Goal: Task Accomplishment & Management: Manage account settings

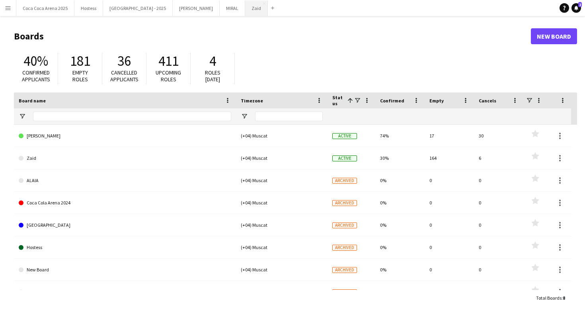
click at [245, 12] on button "Zaid Close" at bounding box center [256, 8] width 23 height 16
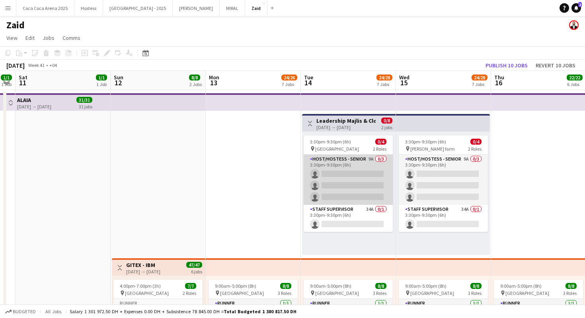
click at [333, 187] on app-card-role "Host/Hostess - Senior 9A 0/3 3:30pm-9:30pm (6h) single-neutral-actions single-n…" at bounding box center [348, 179] width 89 height 50
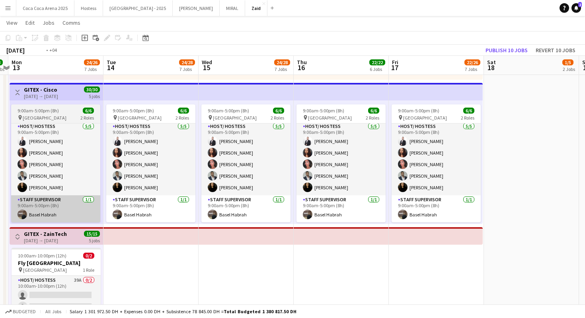
scroll to position [0, 206]
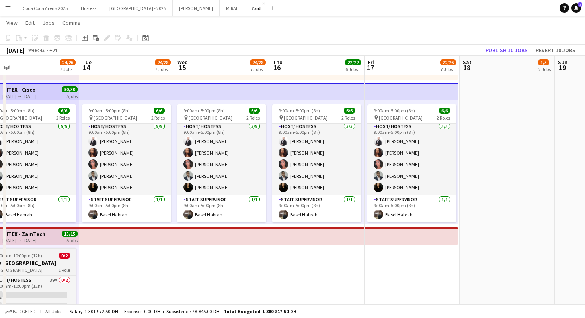
click at [61, 271] on span "1 Role" at bounding box center [65, 270] width 12 height 6
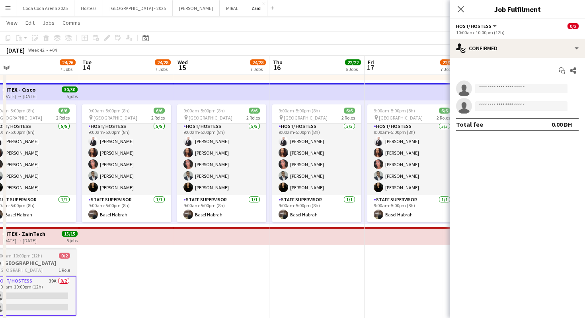
click at [61, 275] on app-card-role "Host/ Hostess 39A 0/2 10:00am-10:00pm (12h) single-neutral-actions single-neutr…" at bounding box center [31, 295] width 89 height 40
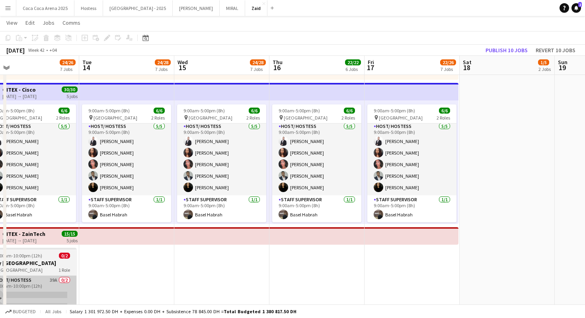
click at [76, 280] on app-card-role "Host/ Hostess 39A 0/2 10:00am-10:00pm (12h) single-neutral-actions single-neutr…" at bounding box center [31, 294] width 89 height 39
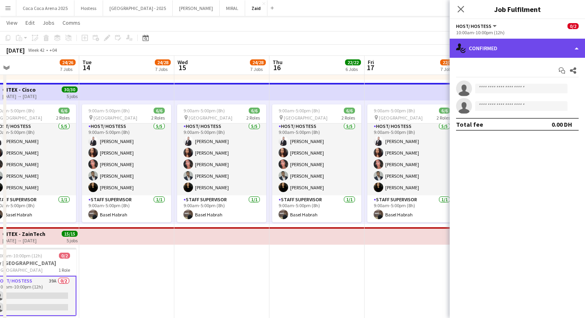
click at [498, 57] on div "single-neutral-actions-check-2 Confirmed" at bounding box center [517, 48] width 135 height 19
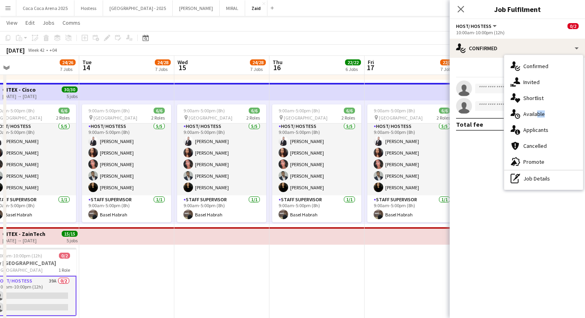
drag, startPoint x: 535, startPoint y: 117, endPoint x: 537, endPoint y: 124, distance: 7.8
click at [537, 125] on div "single-neutral-actions-check-2 Confirmed single-neutral-actions-share-1 Invited…" at bounding box center [543, 122] width 79 height 135
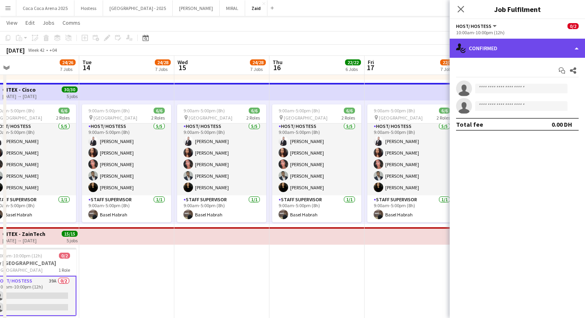
click at [514, 53] on div "single-neutral-actions-check-2 Confirmed" at bounding box center [517, 48] width 135 height 19
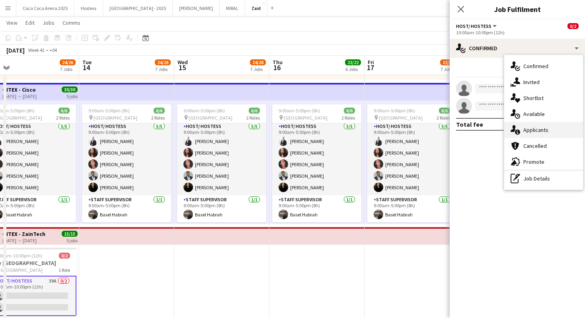
click at [552, 131] on div "single-neutral-actions-information Applicants" at bounding box center [543, 130] width 79 height 16
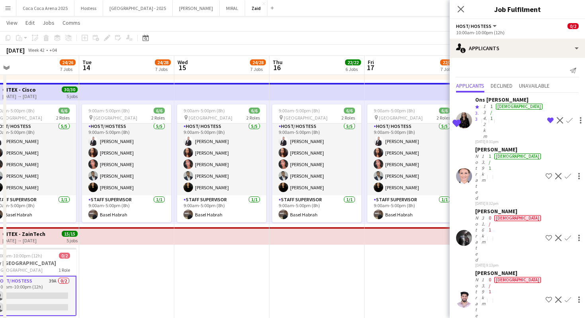
scroll to position [675, 0]
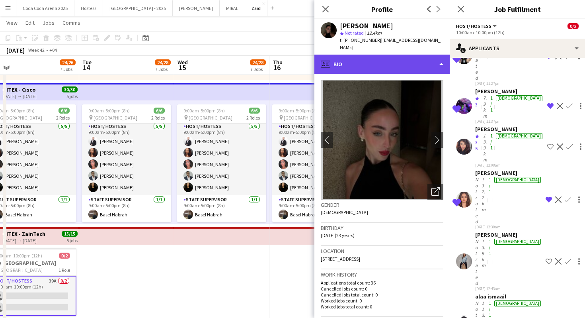
click at [428, 58] on div "profile Bio" at bounding box center [381, 64] width 135 height 19
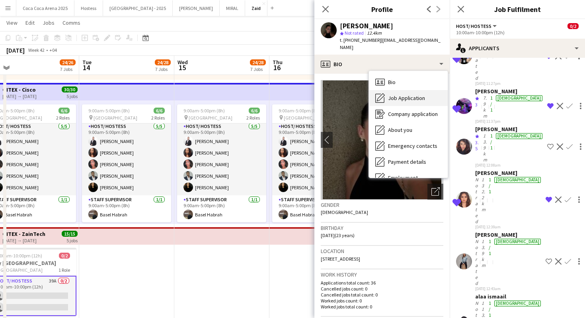
click at [433, 92] on div "Job Application Job Application" at bounding box center [408, 98] width 79 height 16
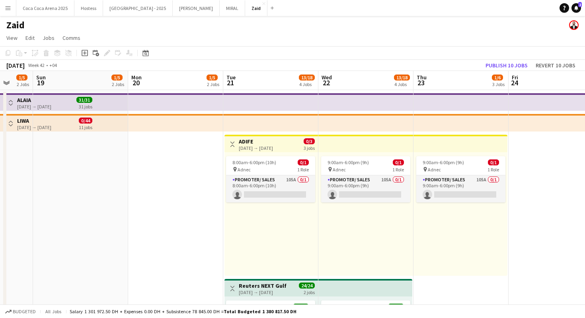
scroll to position [0, 265]
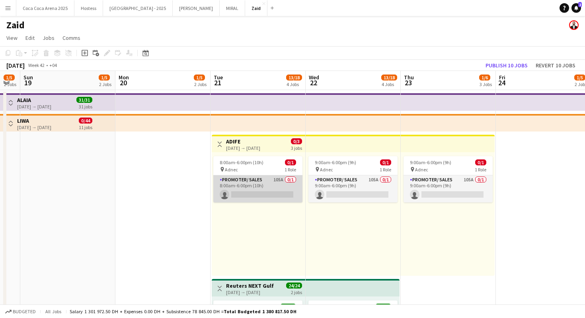
click at [280, 189] on app-card-role "Promoter/ Sales 105A 0/1 8:00am-6:00pm (10h) single-neutral-actions" at bounding box center [257, 188] width 89 height 27
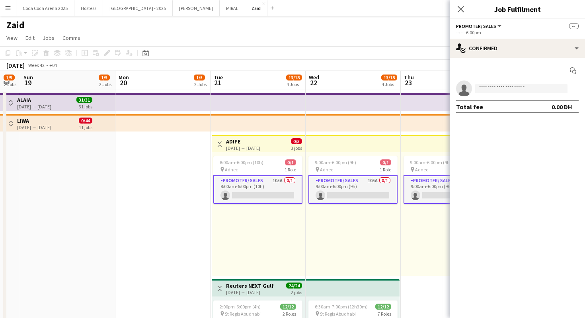
click at [280, 224] on div "8:00am-6:00pm (10h) 0/1 pin Adnec 1 Role Promoter/ Sales 105A 0/1 8:00am-6:00pm…" at bounding box center [259, 213] width 94 height 123
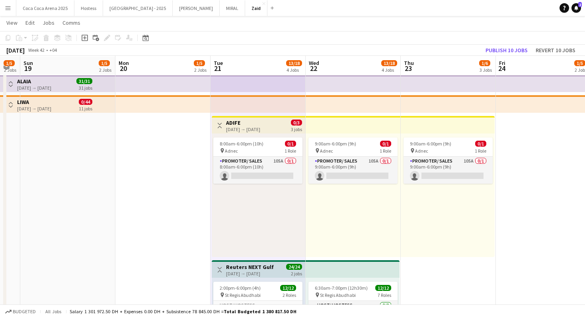
scroll to position [19, 0]
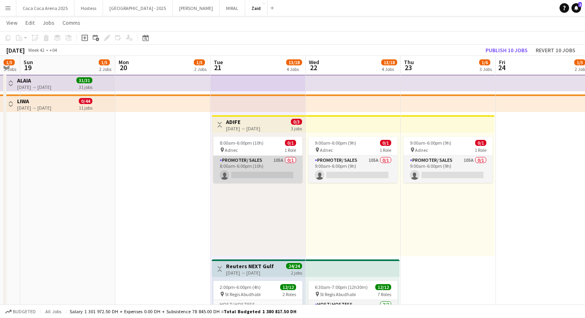
click at [277, 177] on app-card-role "Promoter/ Sales 105A 0/1 8:00am-6:00pm (10h) single-neutral-actions" at bounding box center [257, 169] width 89 height 27
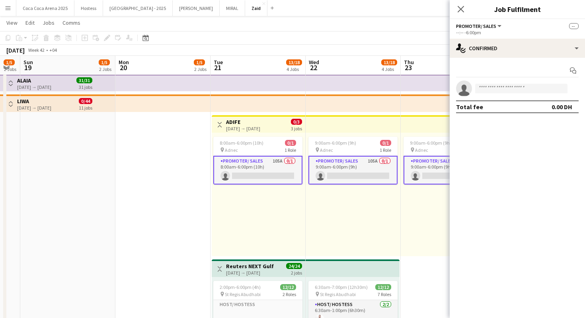
click at [476, 59] on div "Start chat single-neutral-actions Total fee 0.00 DH" at bounding box center [517, 89] width 135 height 62
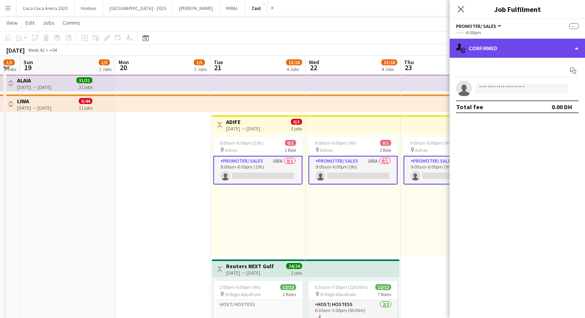
click at [477, 53] on div "single-neutral-actions-check-2 Confirmed" at bounding box center [517, 48] width 135 height 19
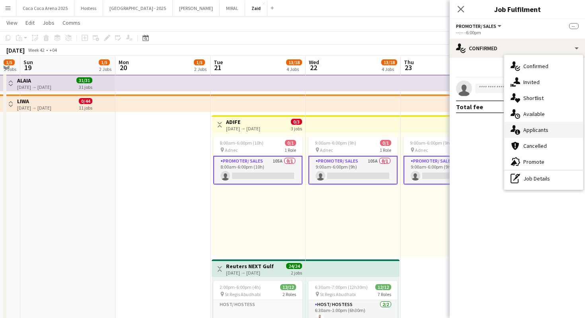
click at [524, 127] on span "Applicants" at bounding box center [535, 129] width 25 height 7
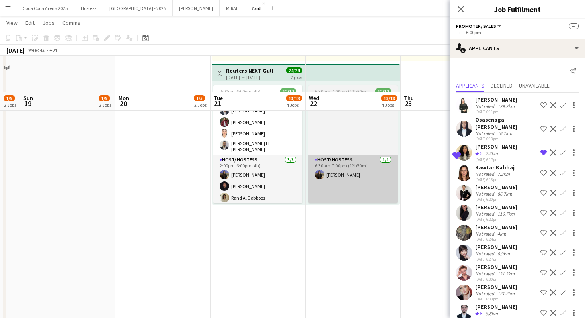
scroll to position [276, 0]
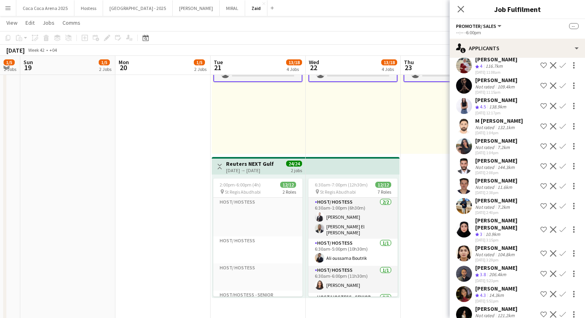
click at [542, 291] on app-icon "Shortlist crew" at bounding box center [543, 294] width 6 height 6
click at [545, 311] on app-icon "Shortlist crew" at bounding box center [543, 314] width 6 height 6
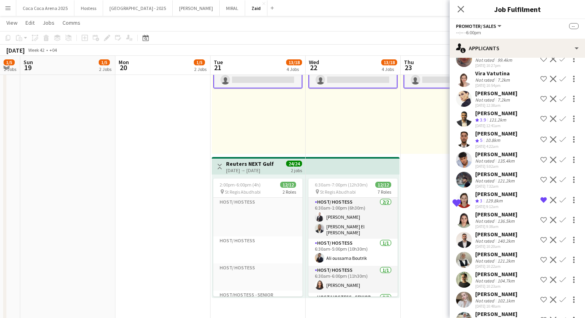
click at [545, 115] on app-icon "Shortlist crew" at bounding box center [543, 118] width 6 height 6
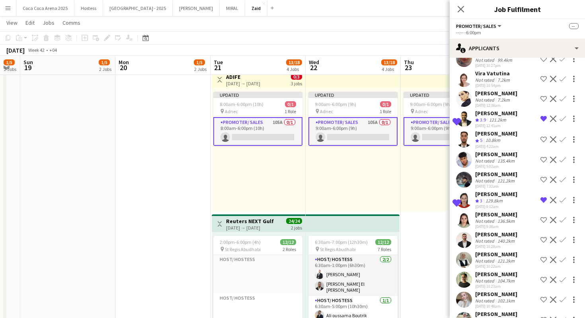
click at [443, 158] on div "Updated 9:00am-6:00pm (9h) 0/1 pin Adnec 1 Role Promoter/ Sales 105A 0/1 9:00am…" at bounding box center [448, 149] width 94 height 123
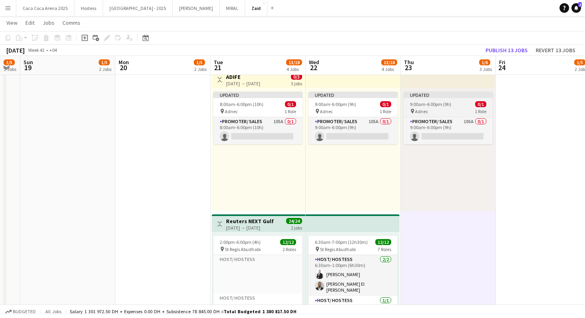
click at [442, 92] on div "Updated" at bounding box center [448, 95] width 89 height 6
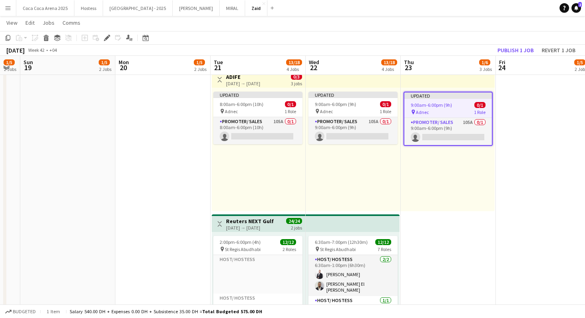
click at [478, 82] on app-top-bar at bounding box center [448, 79] width 94 height 18
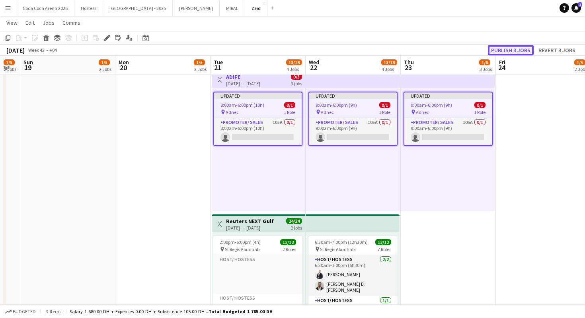
click at [503, 49] on button "Publish 3 jobs" at bounding box center [511, 50] width 46 height 10
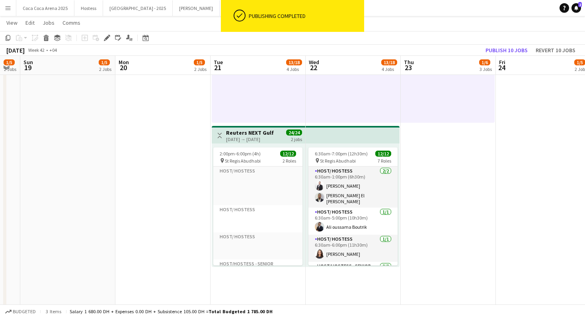
click at [217, 136] on app-icon "Toggle View" at bounding box center [220, 136] width 6 height 6
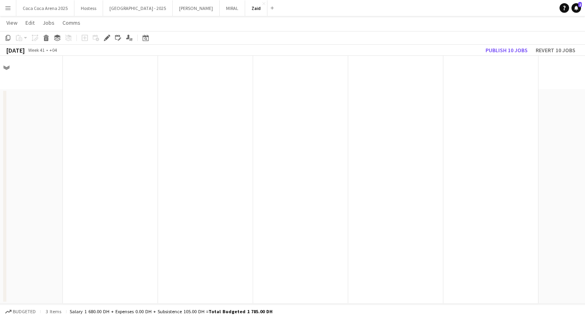
scroll to position [0, 0]
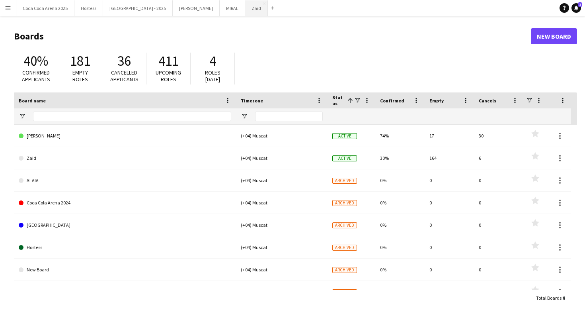
click at [245, 14] on button "Zaid Close" at bounding box center [256, 8] width 23 height 16
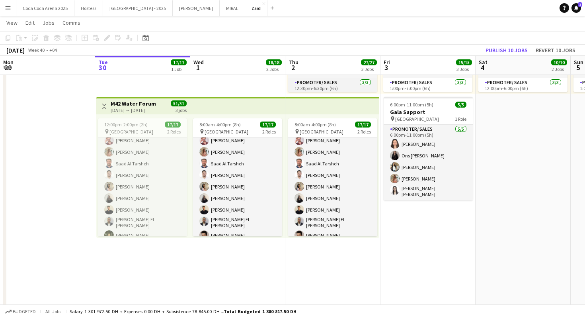
click at [320, 152] on app-card-role "Promoter/ Sales 15/15 8:00am-4:00pm (8h) Abdullah Aburjeilah Daniel Rasheed Hai…" at bounding box center [332, 157] width 89 height 193
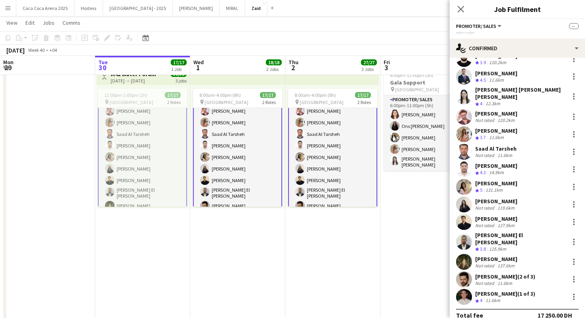
click at [494, 280] on div "Not rated" at bounding box center [485, 283] width 21 height 6
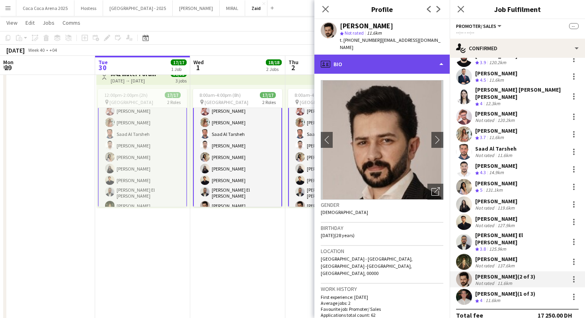
click at [371, 57] on div "profile Bio" at bounding box center [381, 64] width 135 height 19
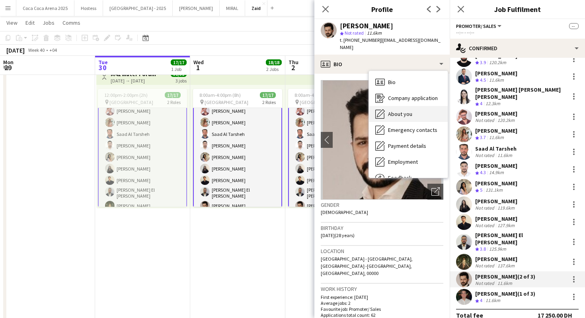
click at [398, 110] on div "About you About you" at bounding box center [408, 114] width 79 height 16
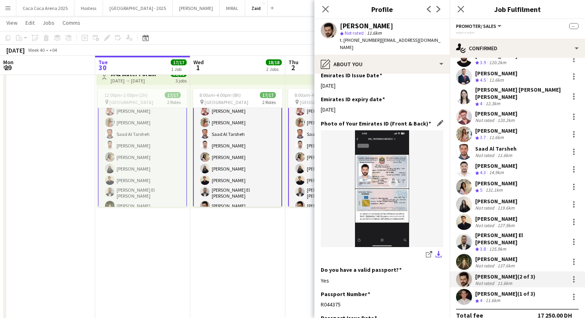
click at [438, 251] on app-icon "download-bottom" at bounding box center [438, 255] width 6 height 8
